Goal: Task Accomplishment & Management: Use online tool/utility

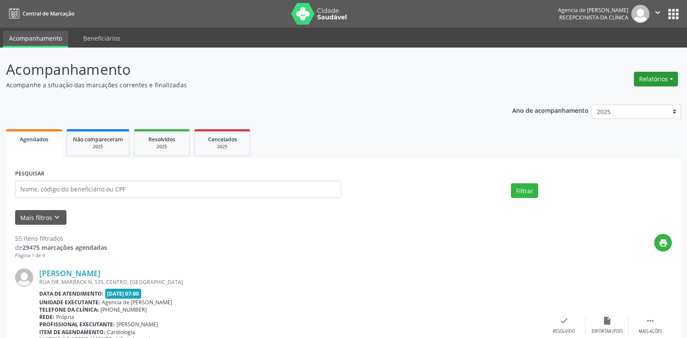
click at [649, 79] on button "Relatórios" at bounding box center [656, 79] width 44 height 15
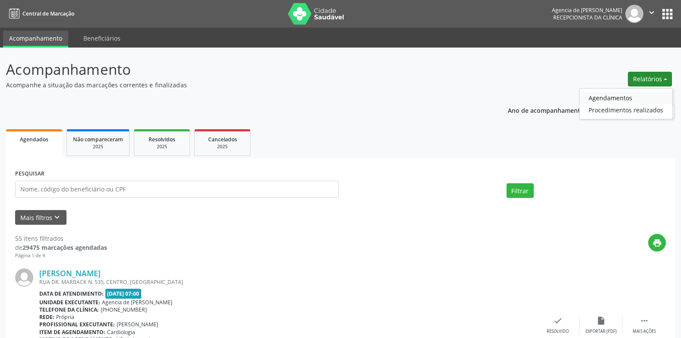
click at [616, 98] on link "Agendamentos" at bounding box center [625, 98] width 93 height 12
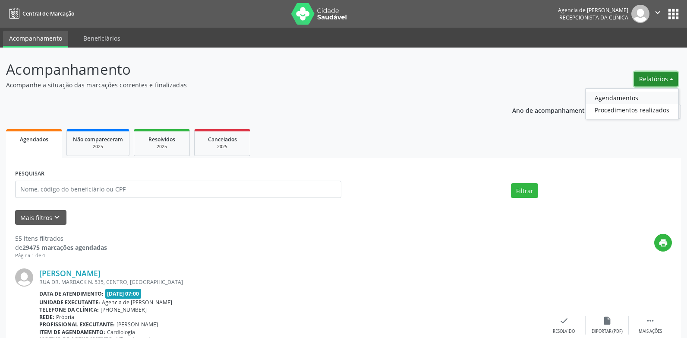
select select "9"
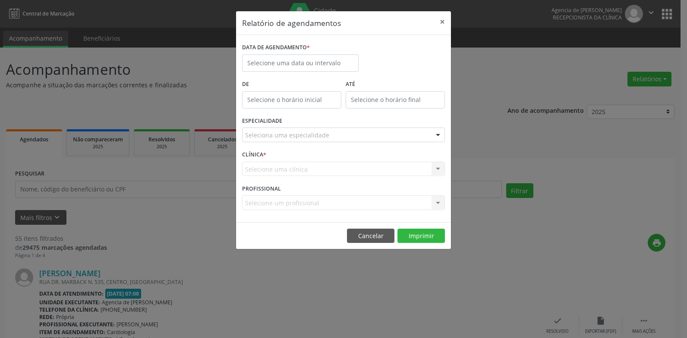
click at [325, 76] on div "DATA DE AGENDAMENTO *" at bounding box center [300, 59] width 121 height 37
click at [325, 57] on input "text" at bounding box center [300, 62] width 117 height 17
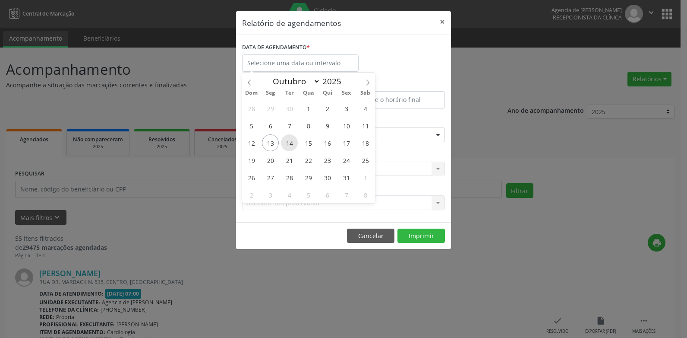
click at [293, 144] on span "14" at bounding box center [289, 142] width 17 height 17
type input "[DATE]"
click at [293, 144] on span "14" at bounding box center [289, 142] width 17 height 17
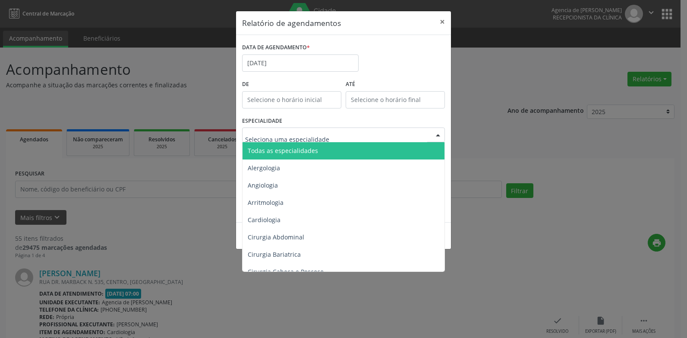
click at [297, 151] on span "Todas as especialidades" at bounding box center [283, 150] width 70 height 8
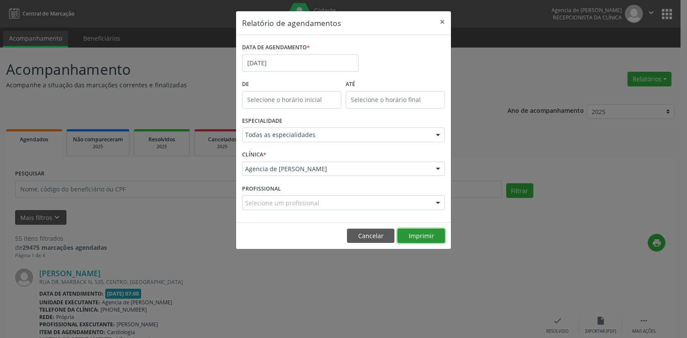
click at [408, 238] on button "Imprimir" at bounding box center [421, 235] width 47 height 15
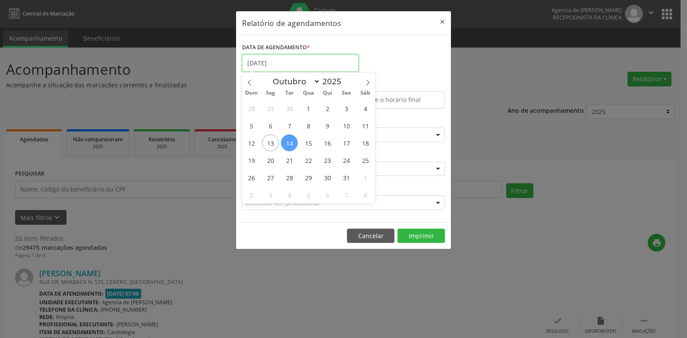
click at [303, 61] on input "[DATE]" at bounding box center [300, 62] width 117 height 17
click at [343, 144] on span "17" at bounding box center [346, 142] width 17 height 17
type input "[DATE]"
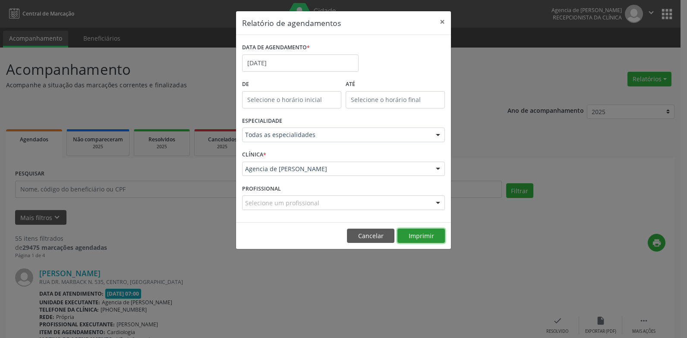
click at [417, 236] on button "Imprimir" at bounding box center [421, 235] width 47 height 15
click at [445, 21] on button "×" at bounding box center [442, 21] width 17 height 21
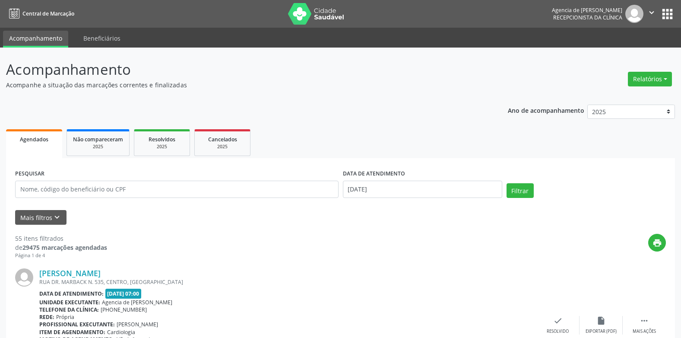
click at [194, 257] on div "print" at bounding box center [386, 246] width 559 height 25
